Goal: Transaction & Acquisition: Purchase product/service

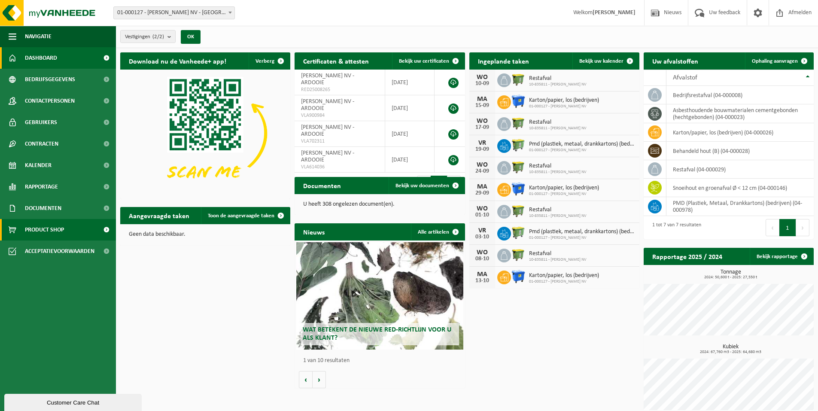
click at [52, 229] on span "Product Shop" at bounding box center [44, 229] width 39 height 21
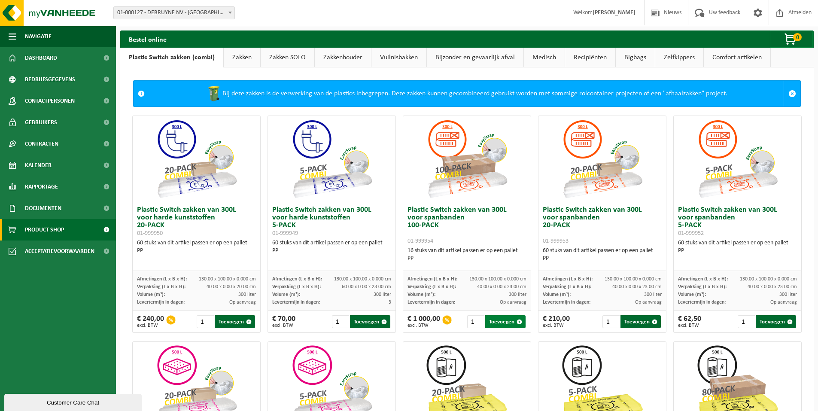
click at [497, 319] on button "Toevoegen" at bounding box center [505, 321] width 40 height 13
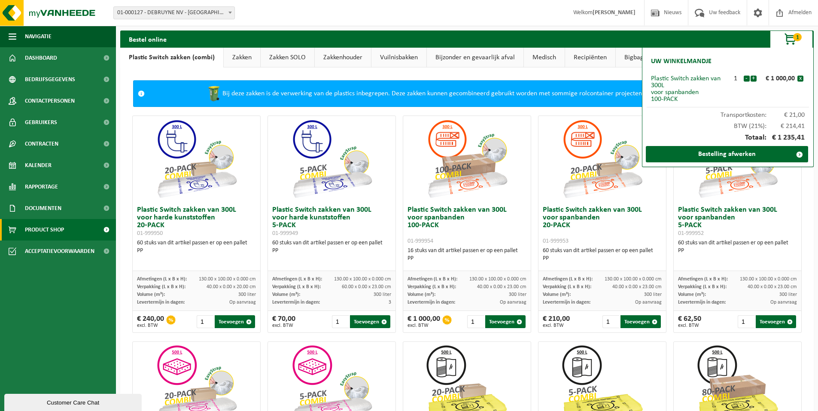
click at [790, 37] on span "button" at bounding box center [791, 39] width 43 height 17
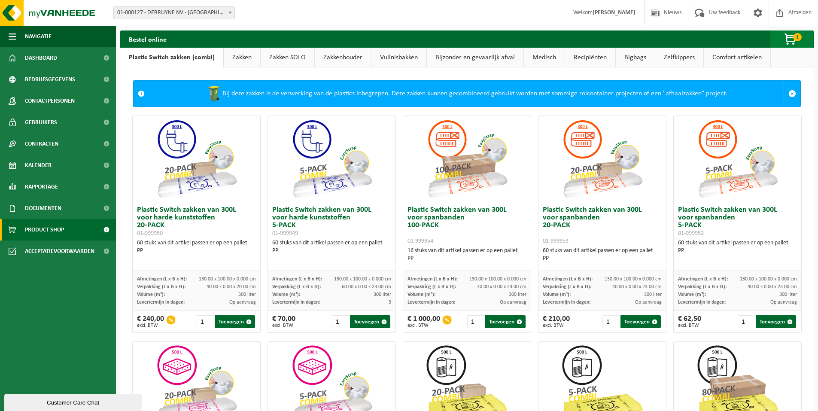
click at [790, 41] on span "button" at bounding box center [791, 39] width 43 height 17
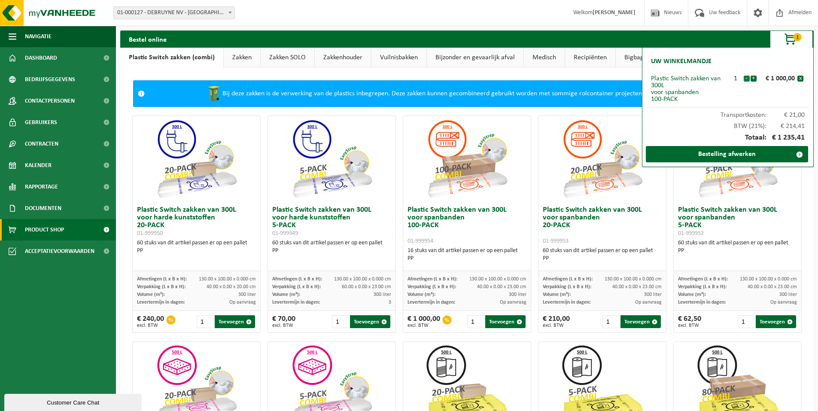
click at [747, 79] on button "-" at bounding box center [747, 79] width 6 height 6
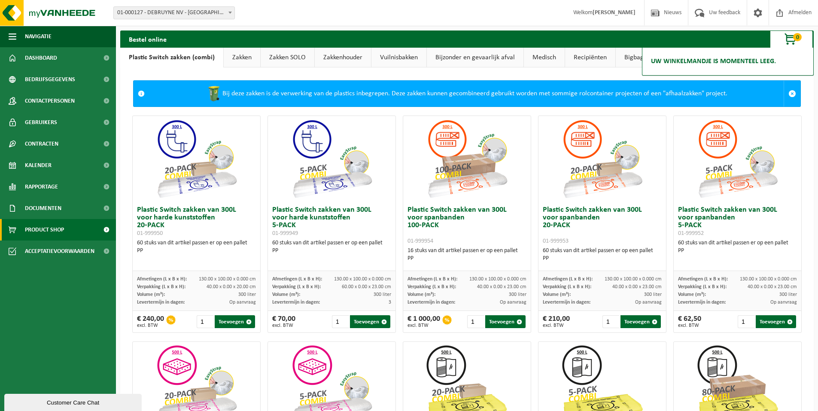
click at [448, 177] on img at bounding box center [467, 159] width 86 height 86
click at [465, 169] on img at bounding box center [467, 159] width 86 height 86
click at [448, 220] on h3 "Plastic Switch zakken van 300L voor spanbanden 100-PACK 01-999954" at bounding box center [467, 225] width 119 height 39
click at [448, 197] on img at bounding box center [467, 159] width 86 height 86
